Goal: Task Accomplishment & Management: Manage account settings

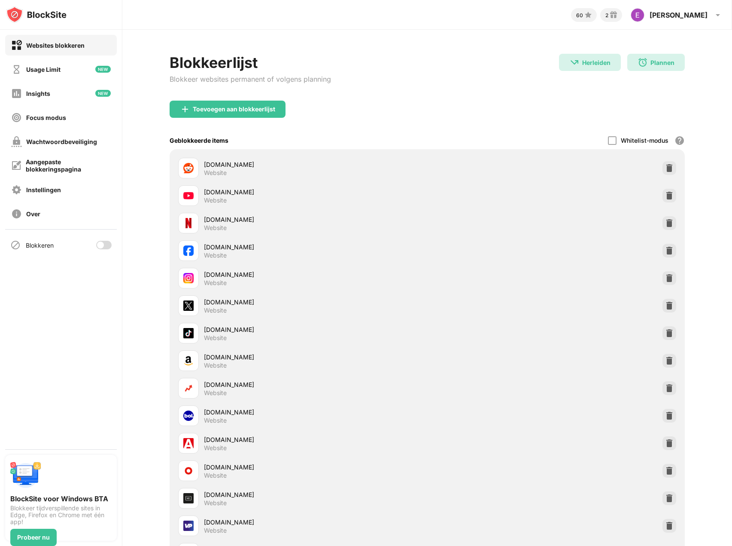
click at [104, 250] on div "Blokkeren" at bounding box center [61, 245] width 112 height 21
click at [101, 244] on div at bounding box center [100, 244] width 7 height 7
drag, startPoint x: 634, startPoint y: 53, endPoint x: 646, endPoint y: 60, distance: 13.3
click at [635, 53] on div "Blokkeerlijst Blokkeer websites permanent of volgens planning Herleiden Herleid…" at bounding box center [427, 527] width 610 height 994
click at [651, 60] on div "Plannen" at bounding box center [663, 62] width 24 height 7
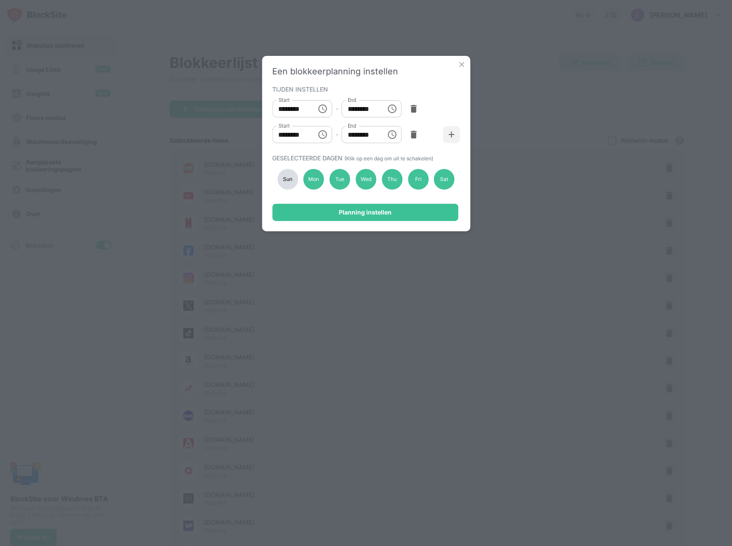
click at [491, 39] on div "Een blokkeerplanning instellen TIJDEN INSTELLEN Start ******** Start - End ****…" at bounding box center [366, 273] width 732 height 546
click at [460, 64] on img at bounding box center [462, 64] width 9 height 9
